Goal: Transaction & Acquisition: Purchase product/service

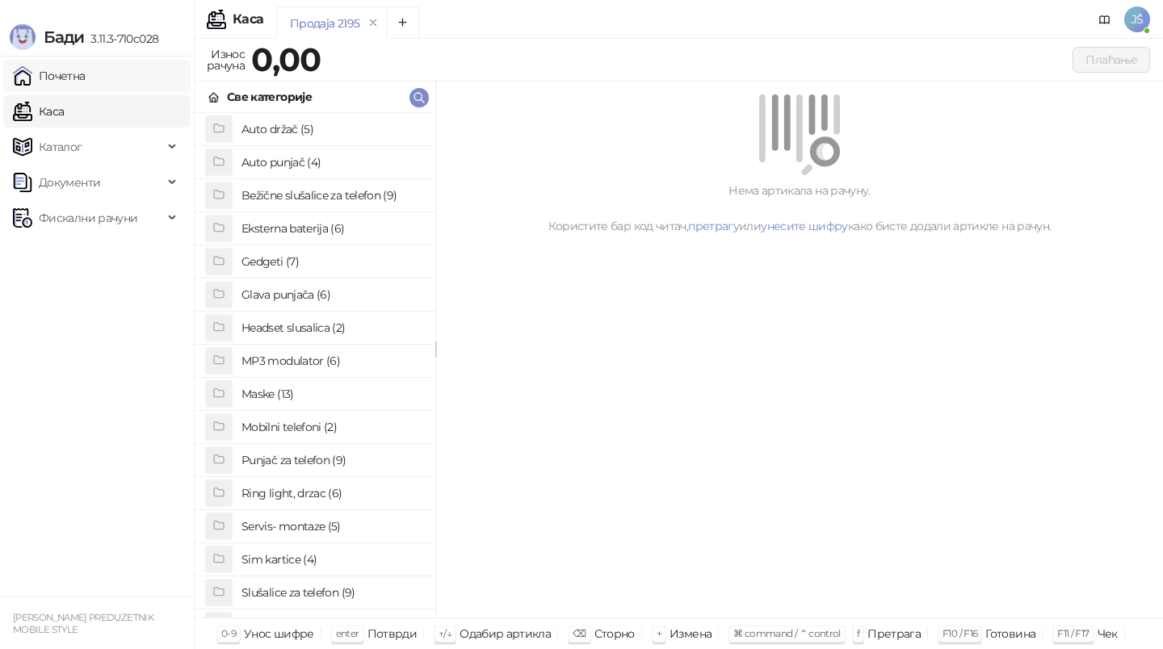
click at [78, 74] on link "Почетна" at bounding box center [49, 76] width 73 height 32
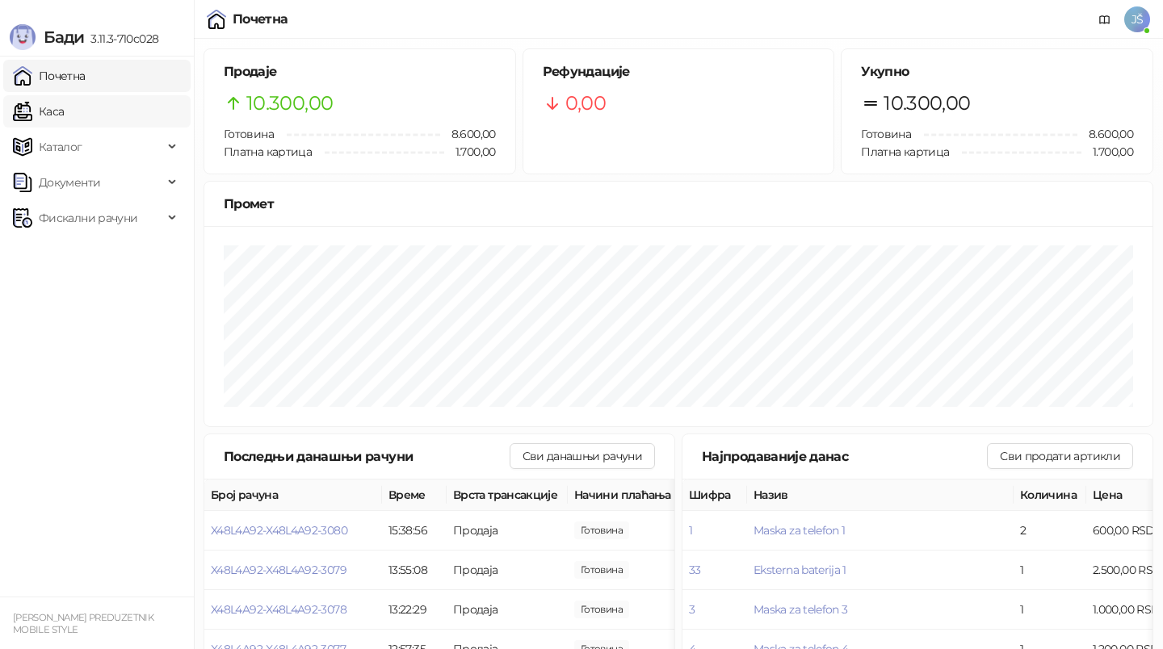
click at [64, 116] on link "Каса" at bounding box center [38, 111] width 51 height 32
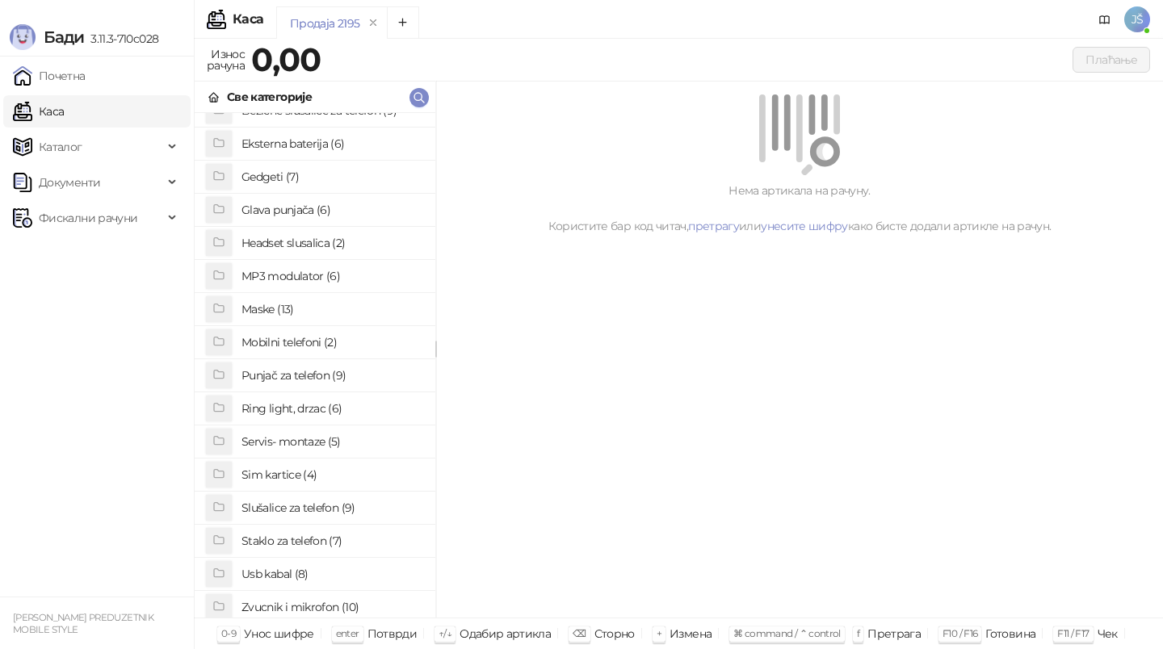
scroll to position [107, 0]
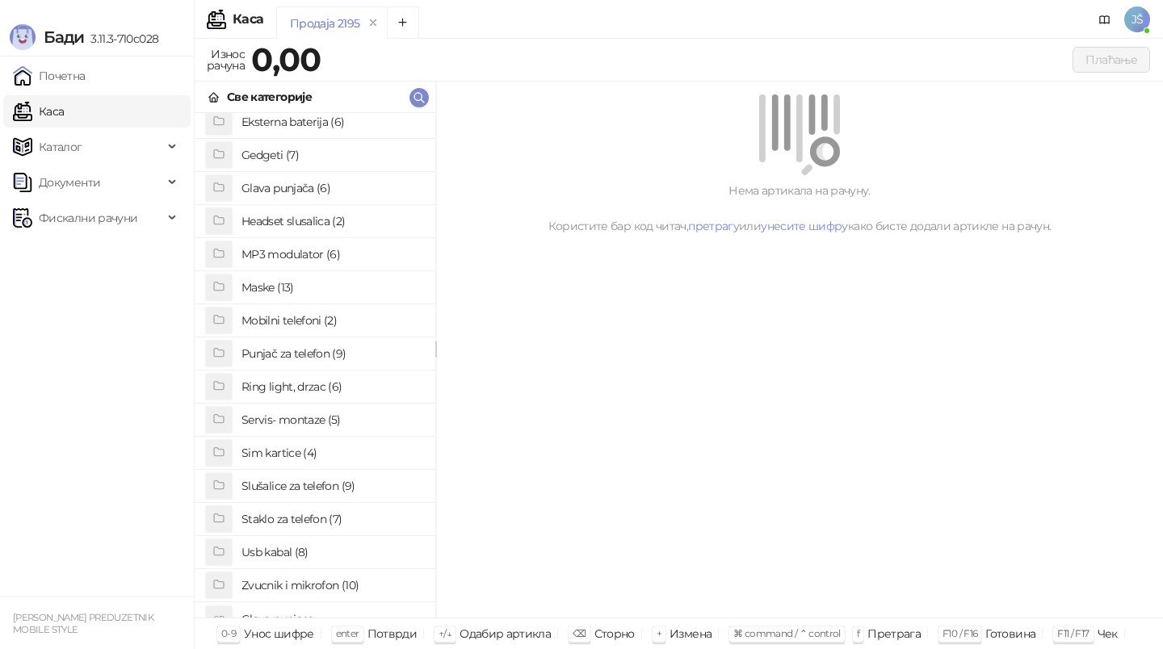
click at [328, 552] on h4 "Usb kabal (8)" at bounding box center [332, 553] width 181 height 26
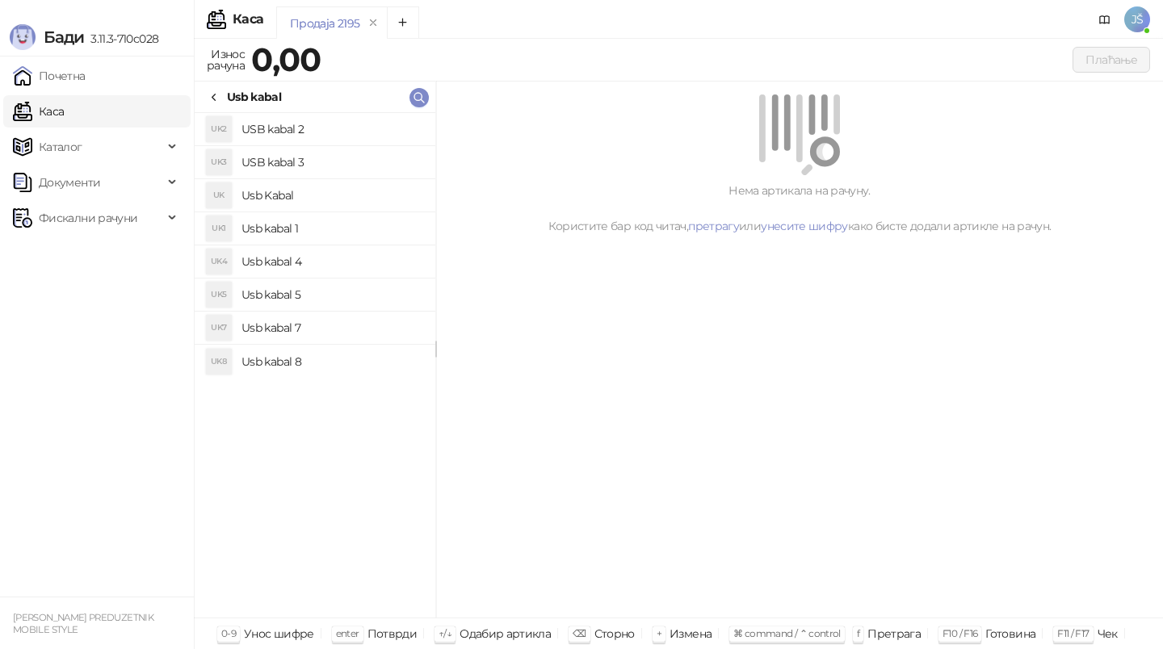
click at [363, 233] on h4 "Usb kabal 1" at bounding box center [332, 229] width 181 height 26
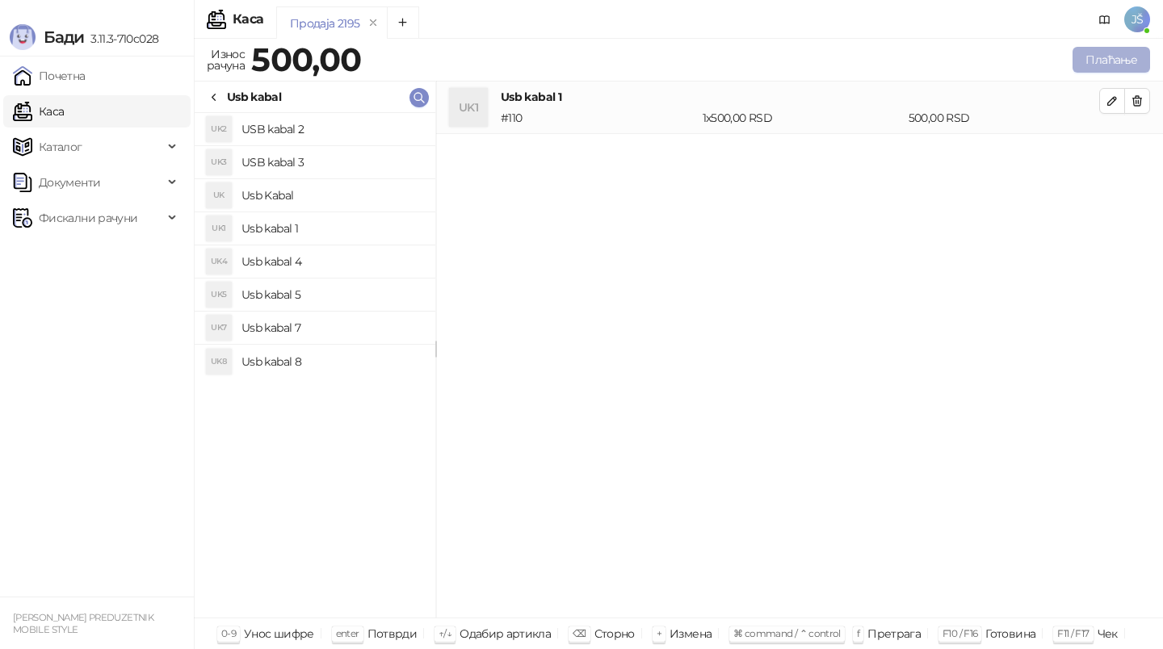
click at [1102, 60] on button "Плаћање" at bounding box center [1112, 60] width 78 height 26
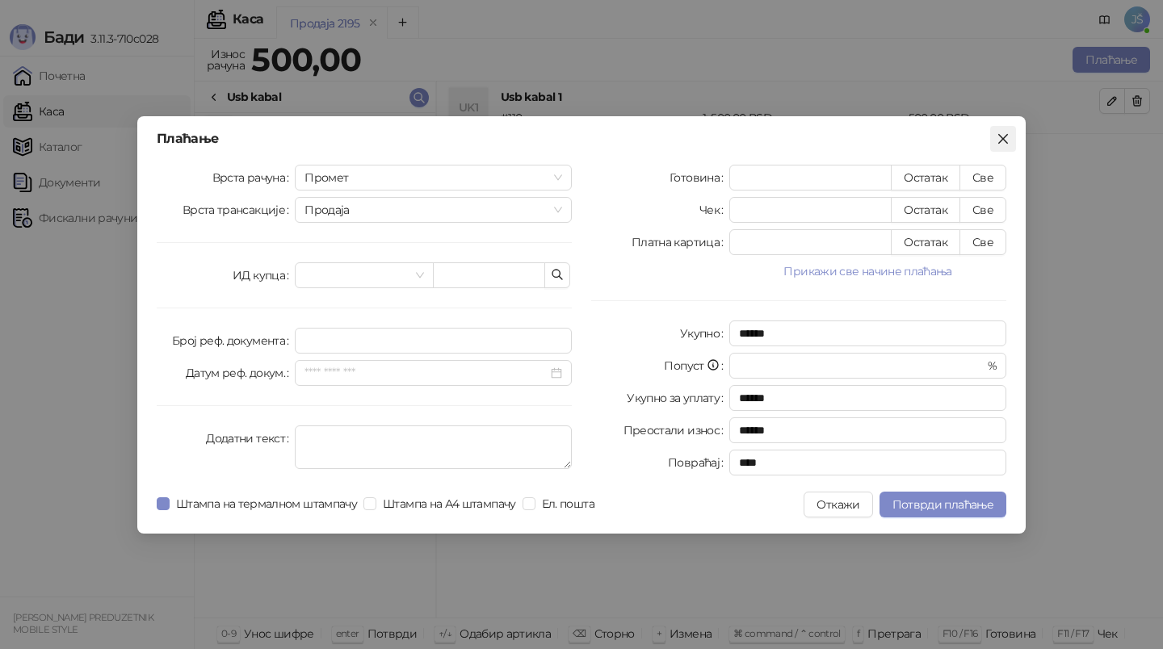
click at [1007, 139] on icon "close" at bounding box center [1003, 138] width 13 height 13
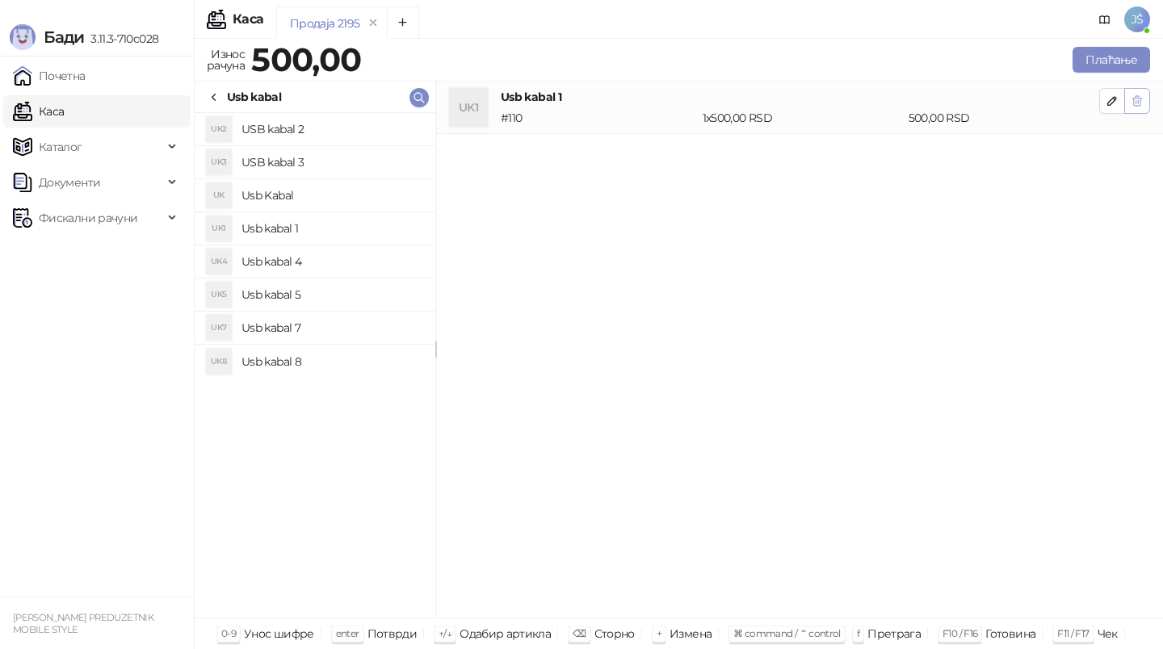
click at [1133, 106] on icon "button" at bounding box center [1137, 101] width 13 height 13
